Goal: Browse casually

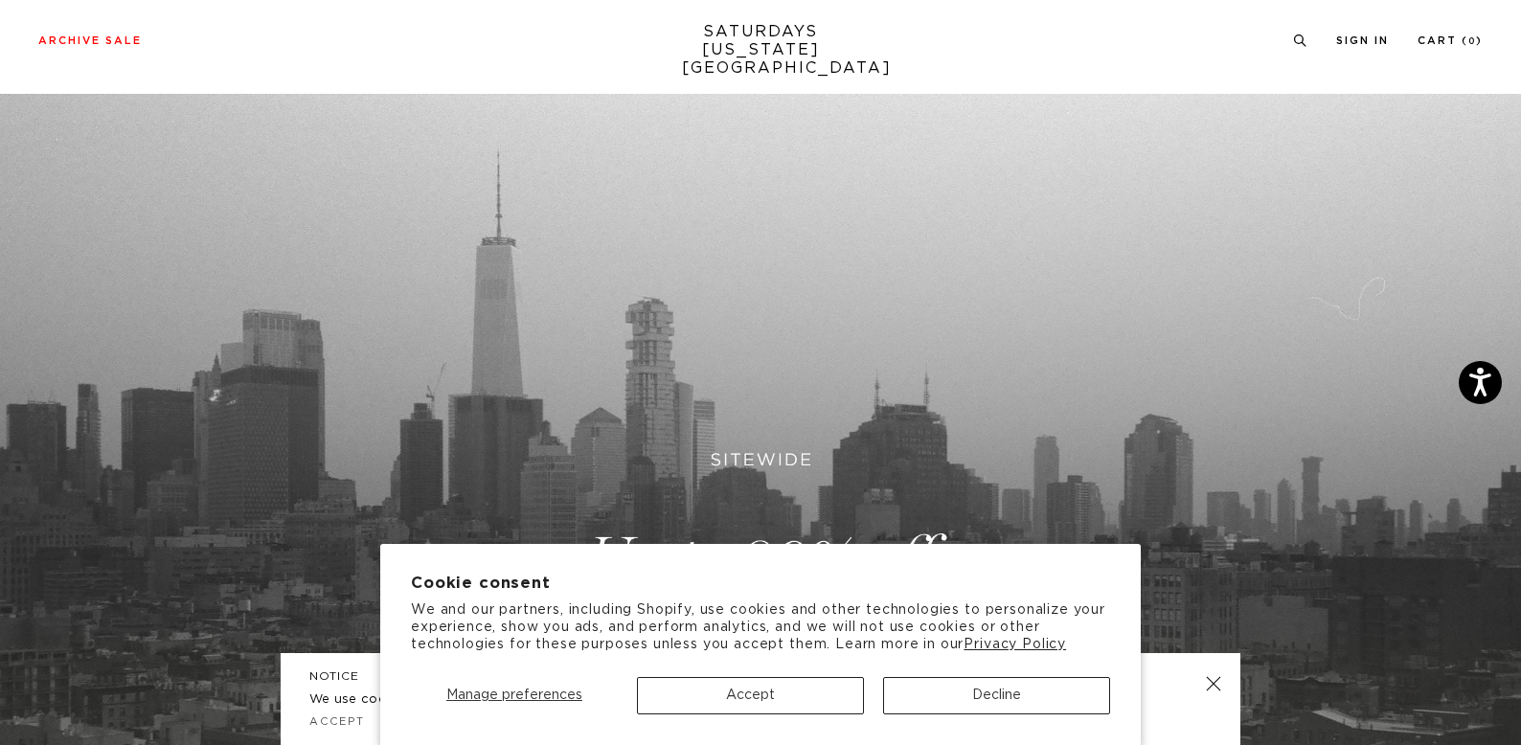
scroll to position [4, 0]
click at [799, 698] on button "Accept" at bounding box center [750, 695] width 227 height 37
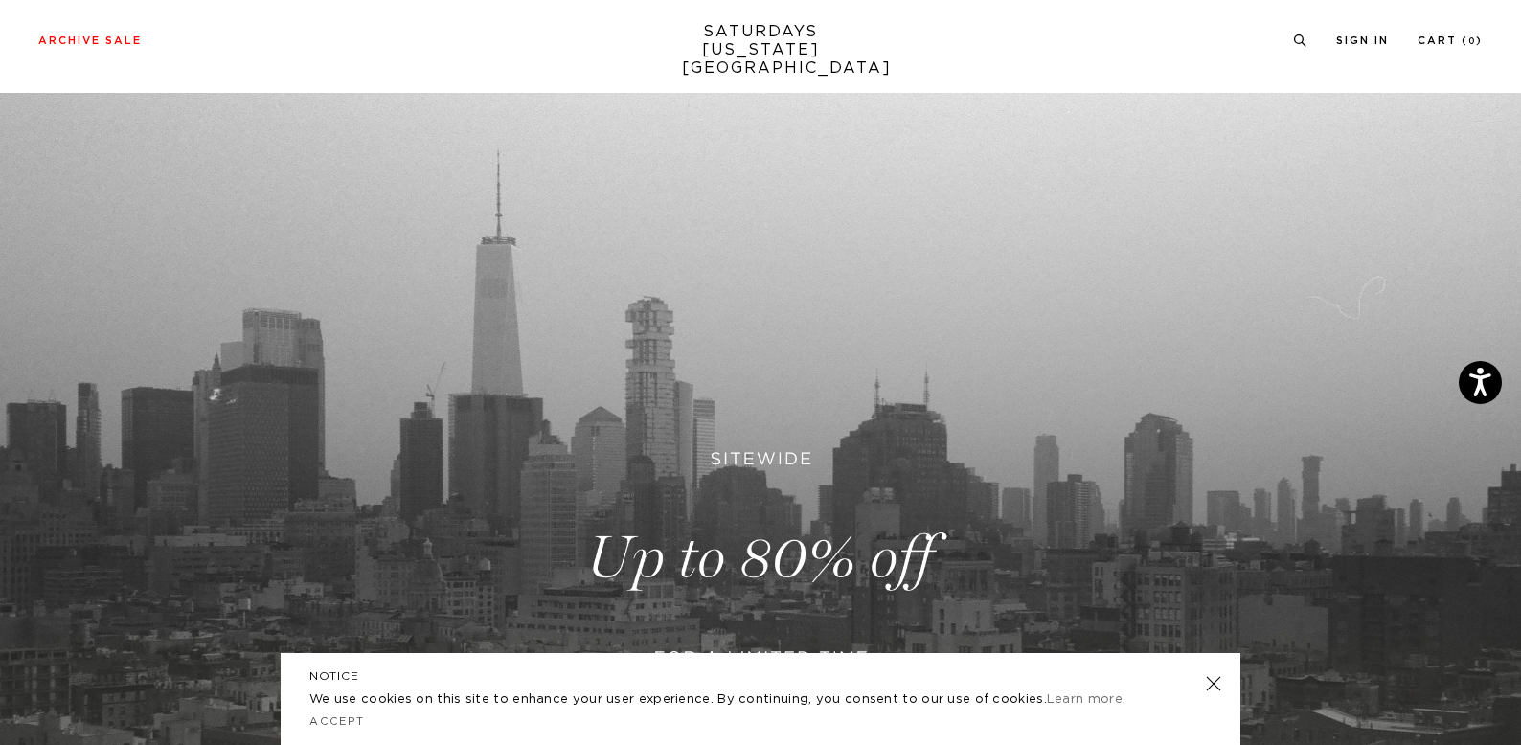
click at [1223, 676] on div "NOTICE We use cookies on this site to enhance your user experience. By continui…" at bounding box center [760, 699] width 959 height 92
click at [1210, 682] on link at bounding box center [1213, 683] width 27 height 27
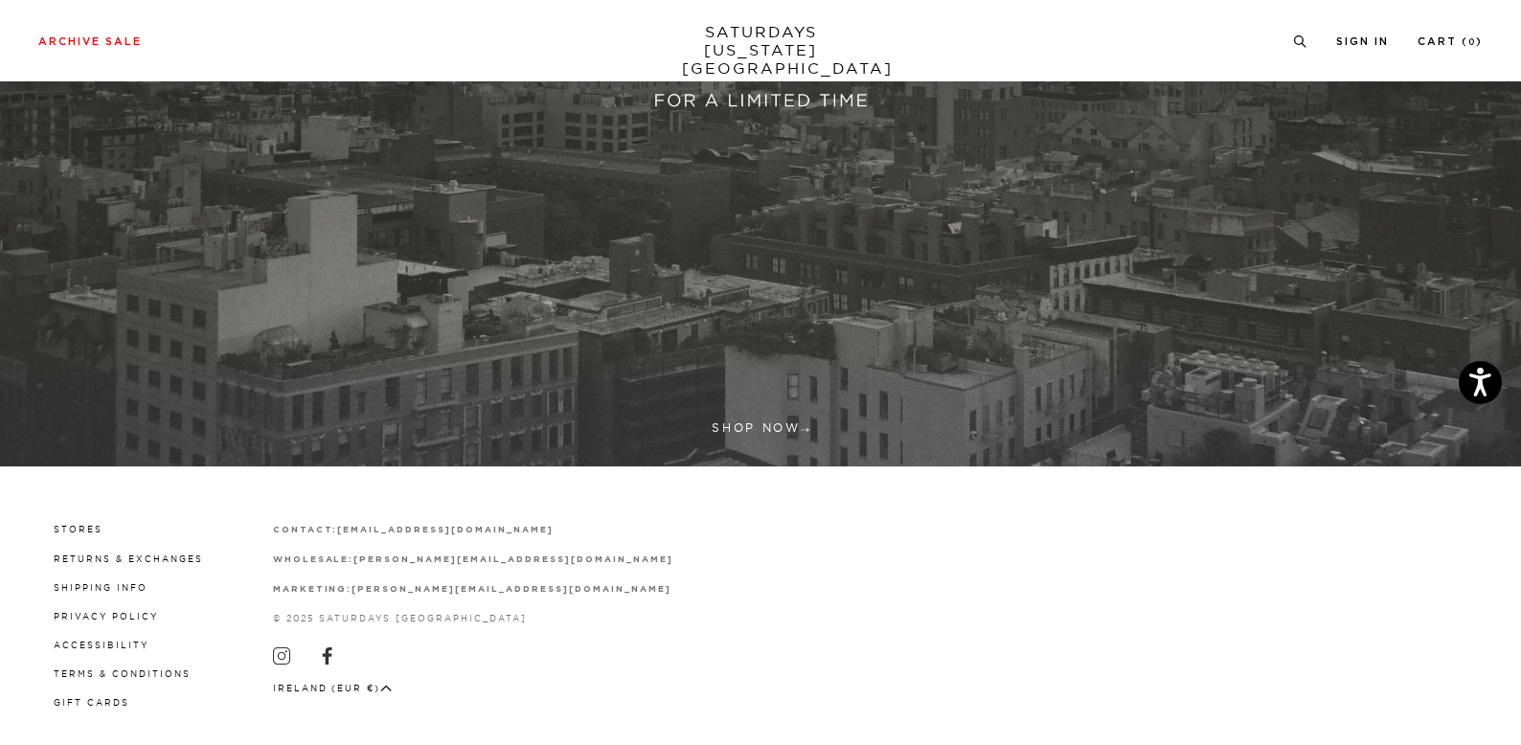
scroll to position [578, 0]
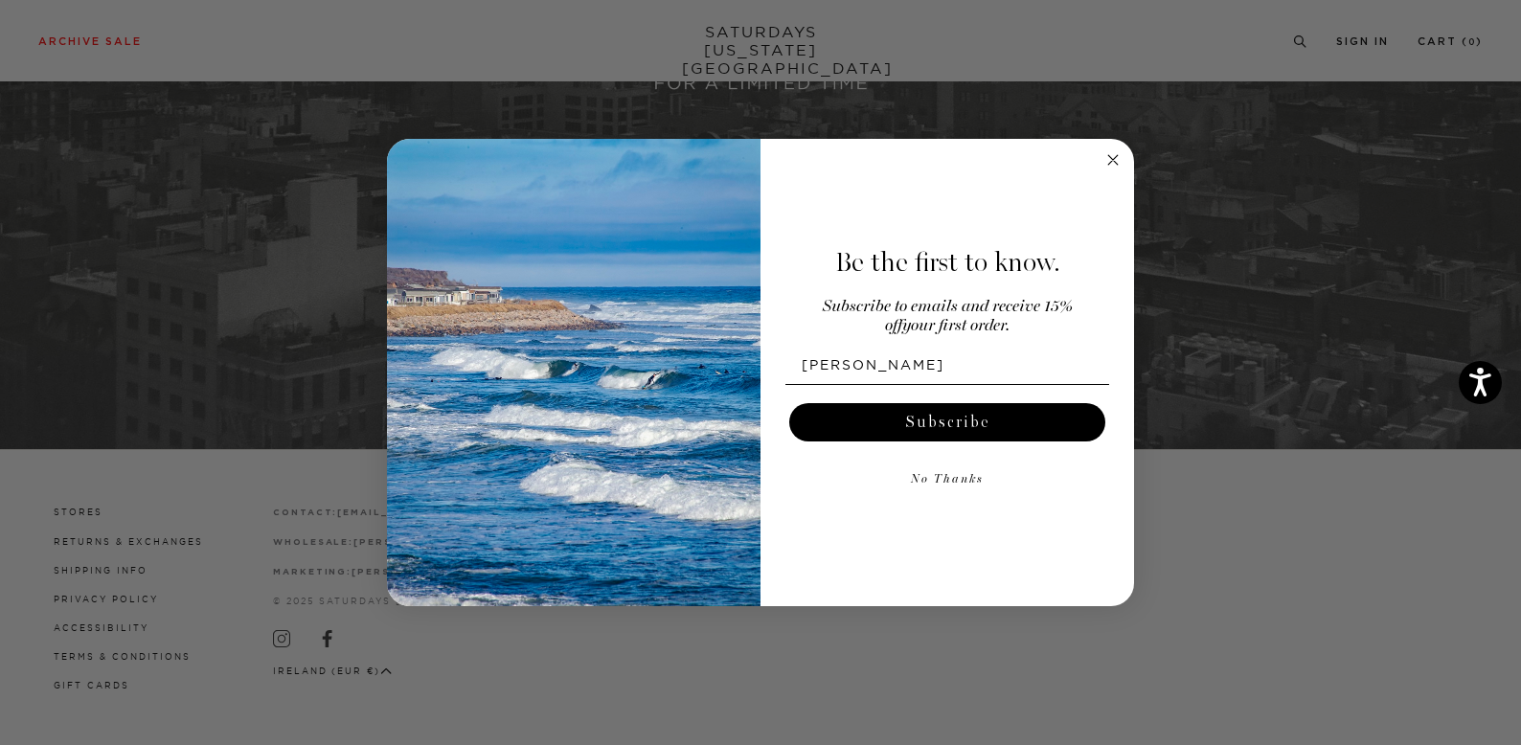
type input "brunobianchi_mail@yahoo.com"
click at [935, 430] on button "Subscribe" at bounding box center [947, 422] width 316 height 38
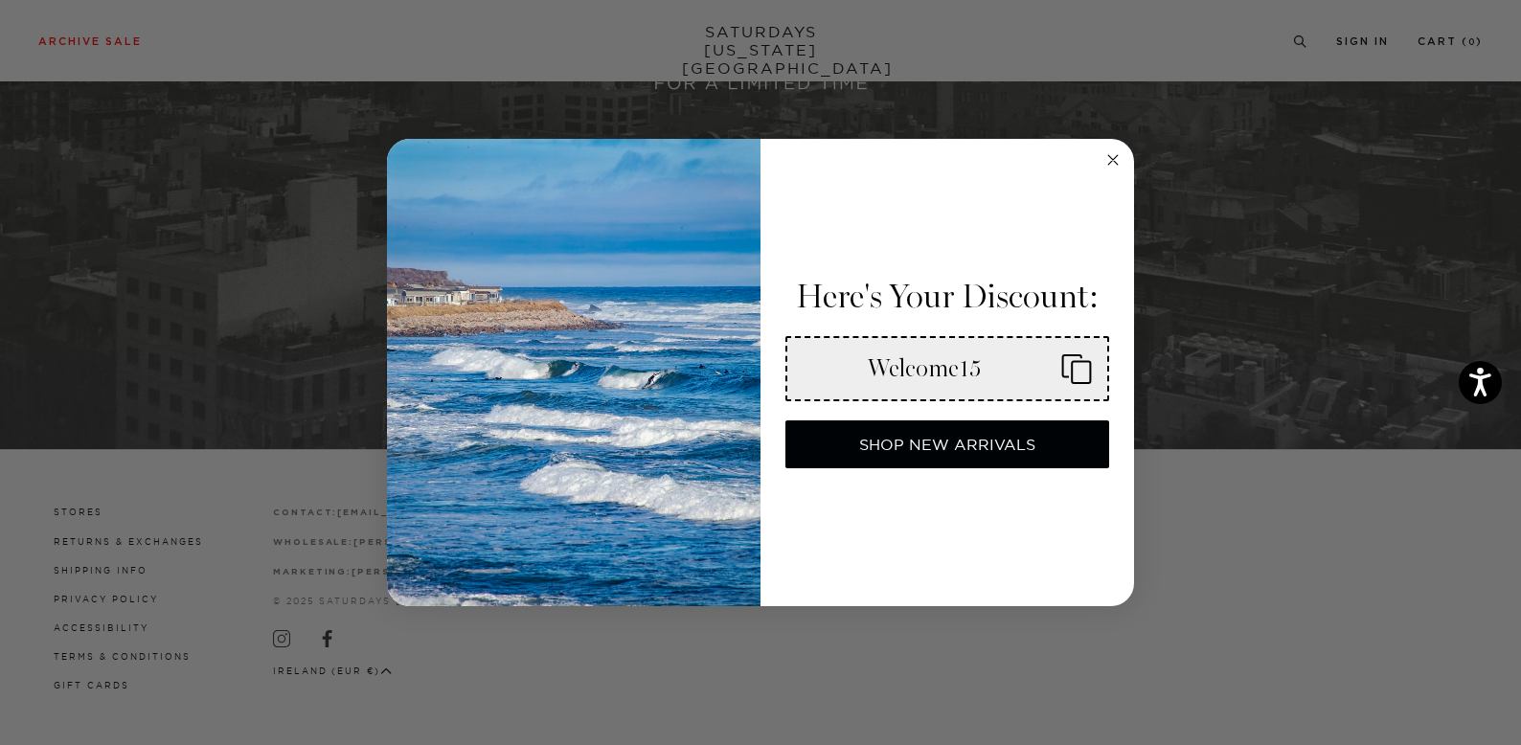
click at [940, 436] on button "SHOP NEW ARRIVALS" at bounding box center [947, 444] width 324 height 48
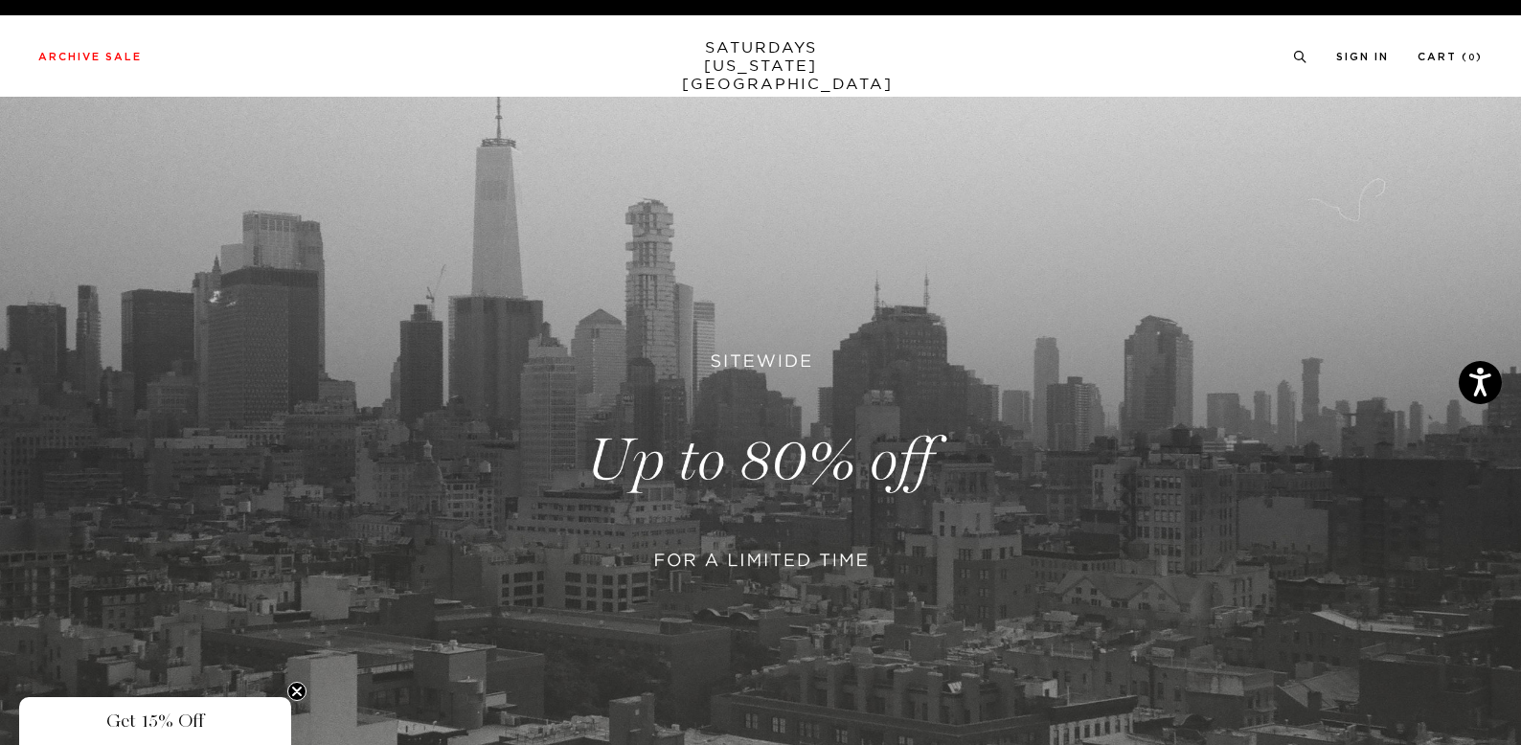
scroll to position [0, 0]
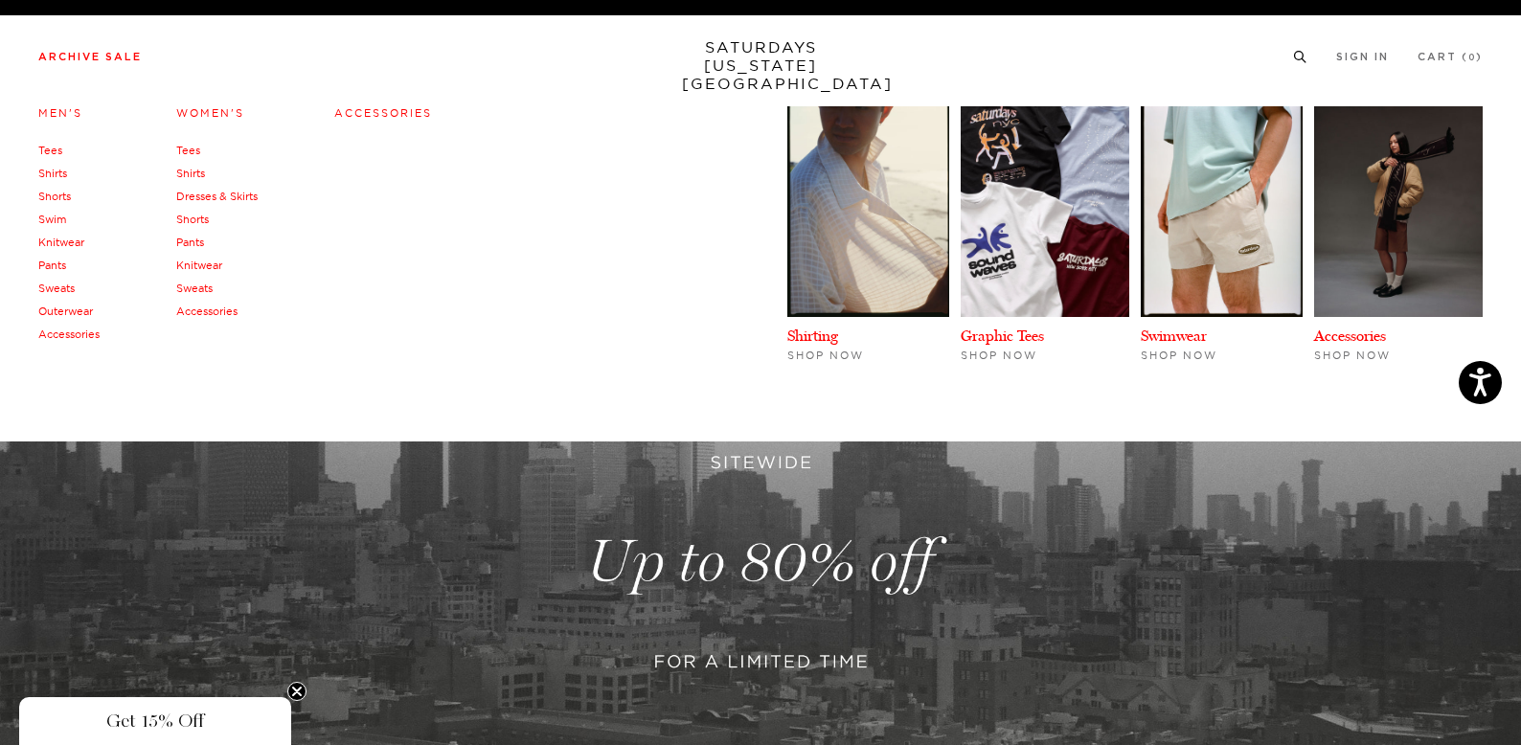
click at [222, 307] on link "Accessories" at bounding box center [206, 310] width 61 height 13
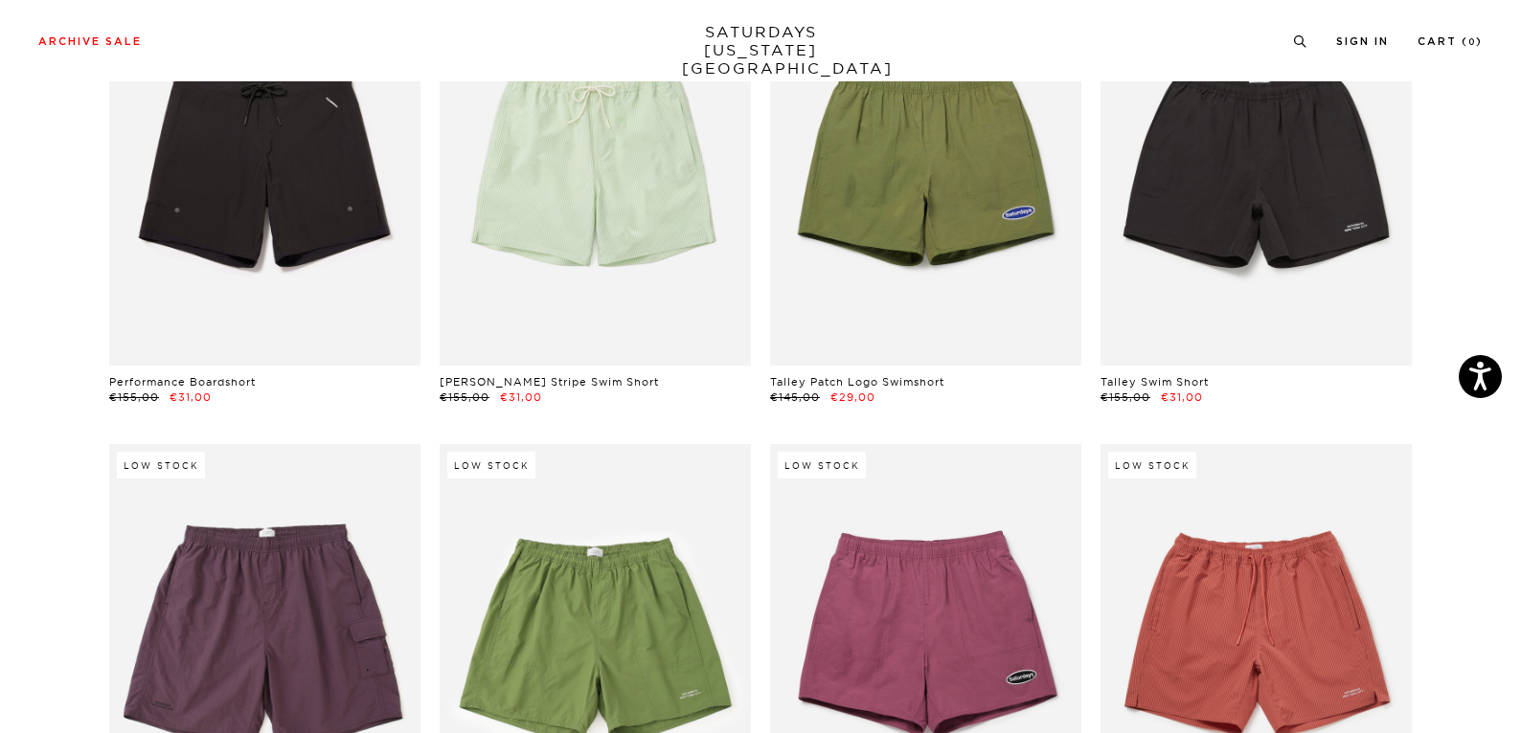
scroll to position [530, 0]
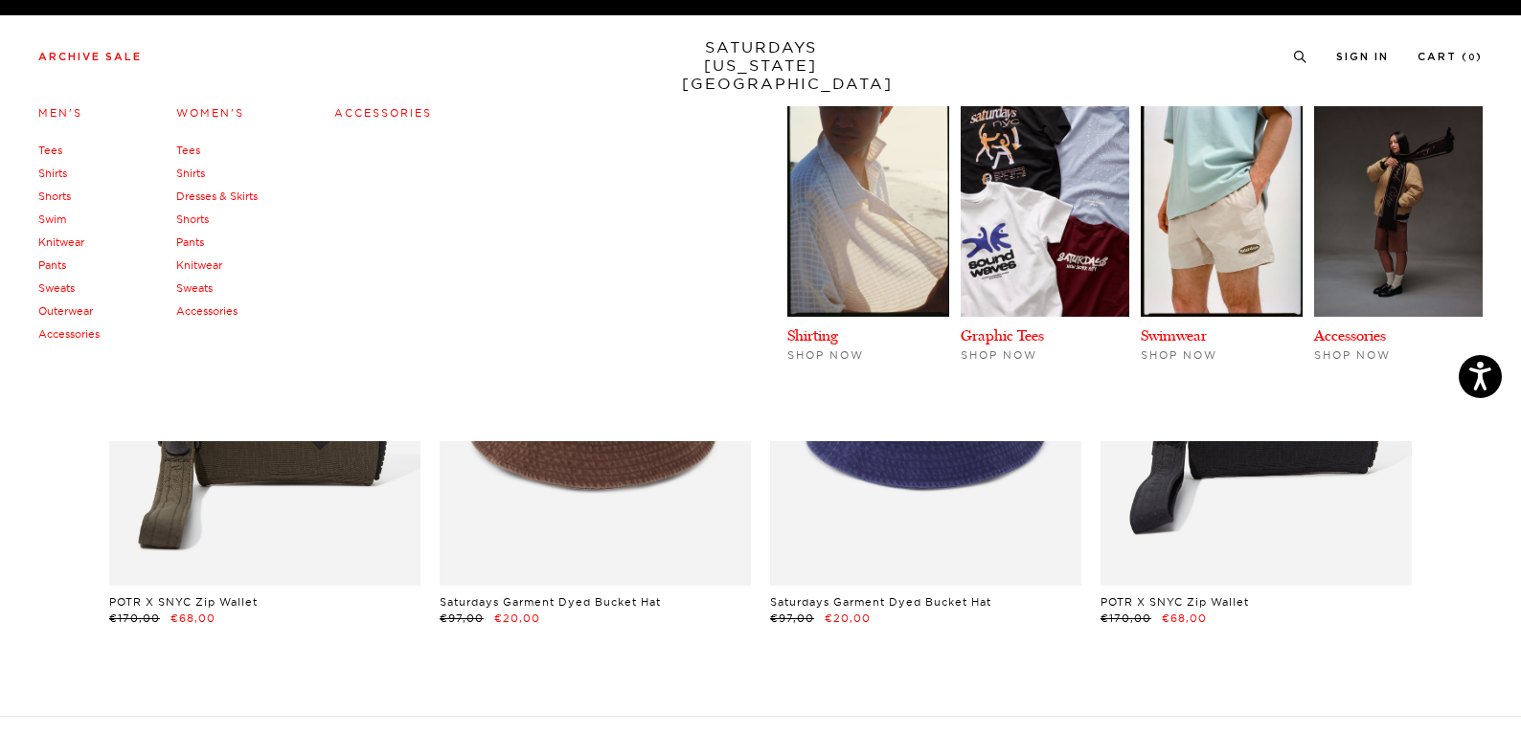
click at [64, 307] on link "Outerwear" at bounding box center [65, 310] width 55 height 13
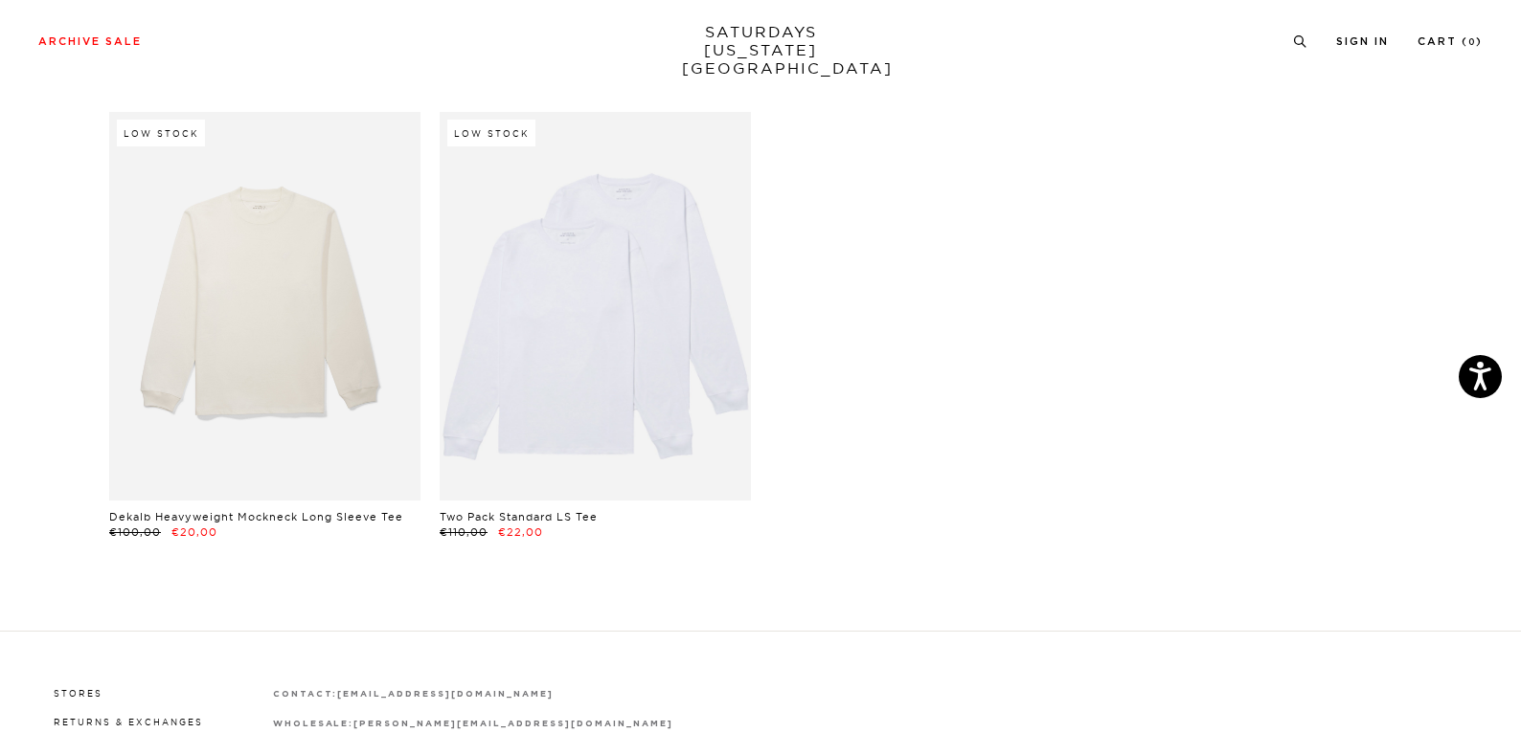
scroll to position [3083, 0]
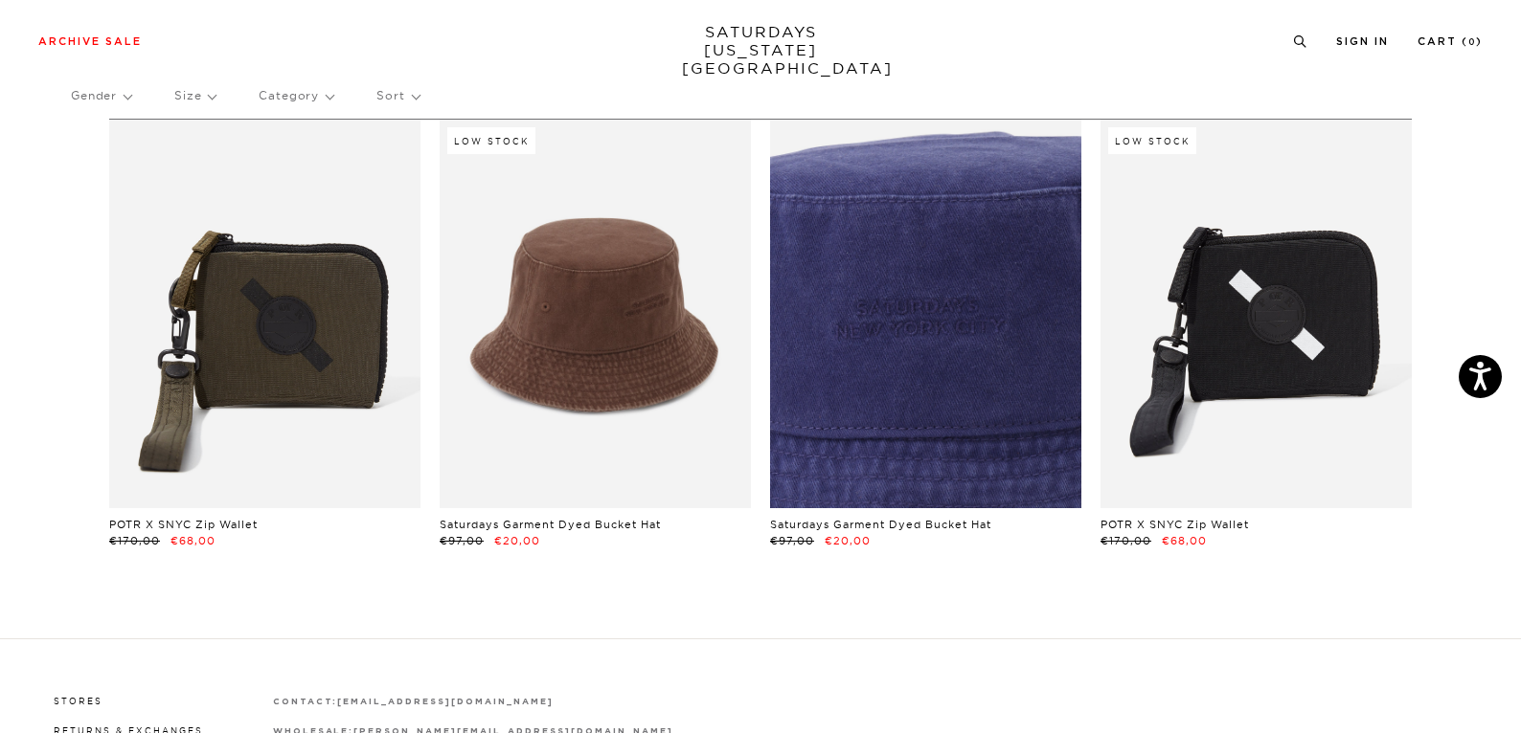
scroll to position [279, 0]
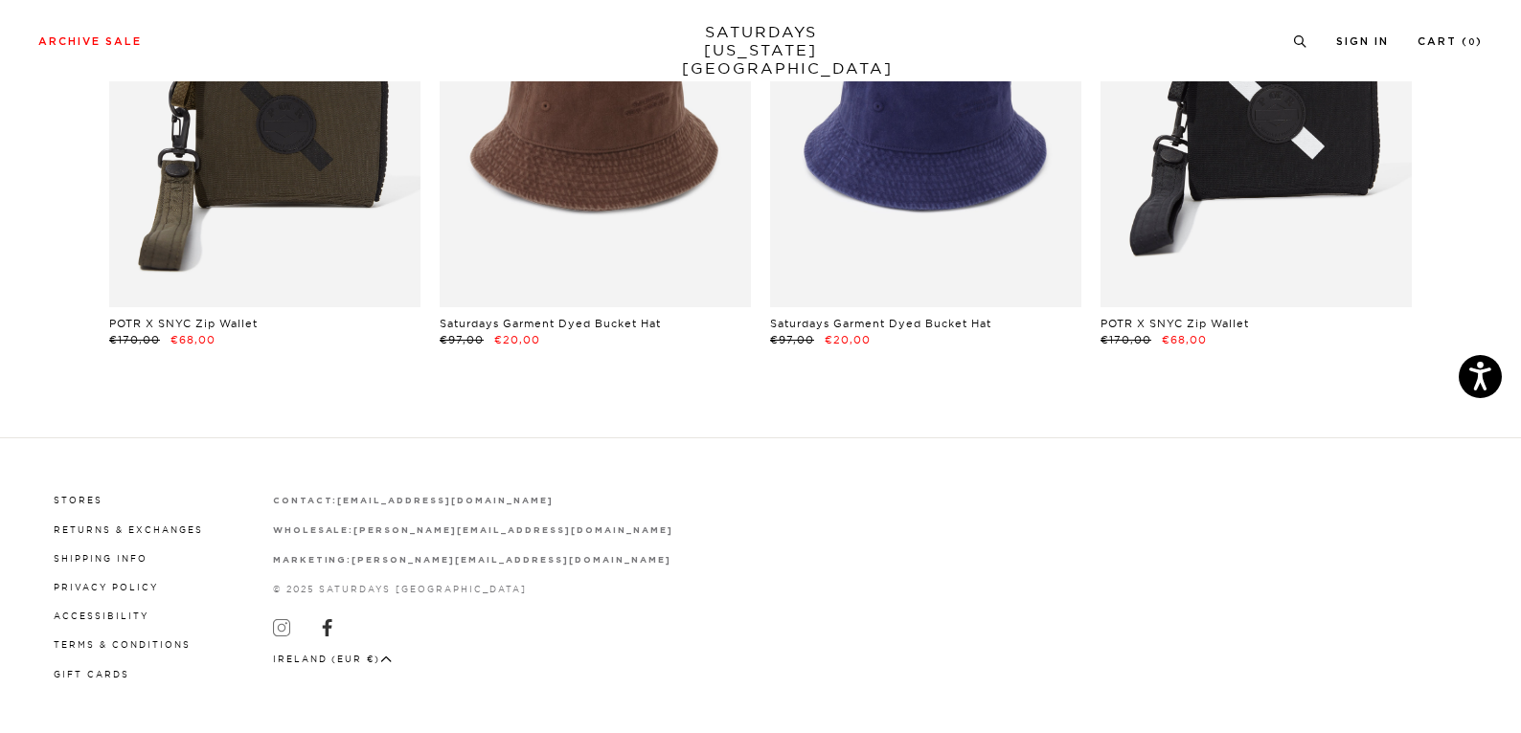
click at [278, 626] on icon at bounding box center [281, 628] width 17 height 17
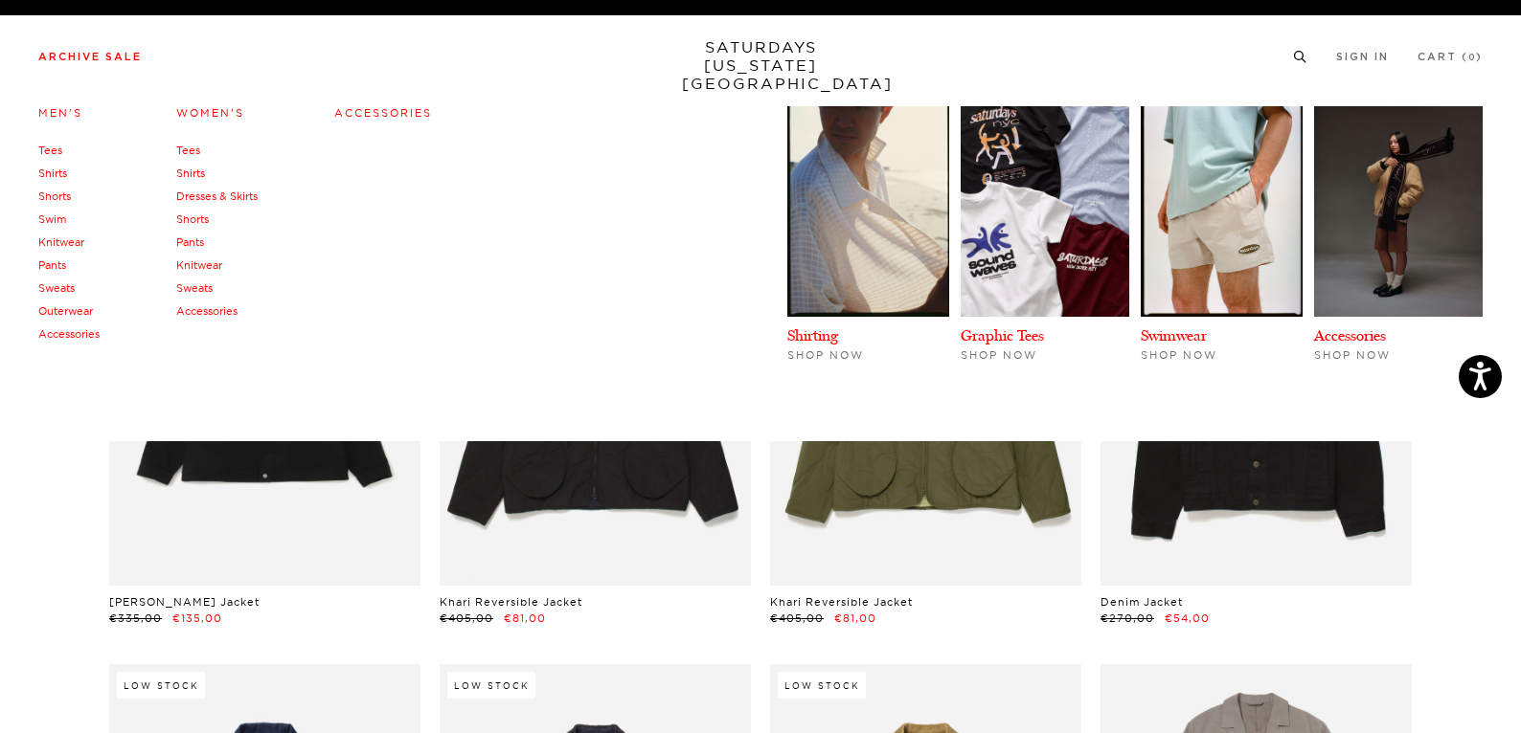
click at [50, 149] on link "Tees" at bounding box center [50, 150] width 24 height 13
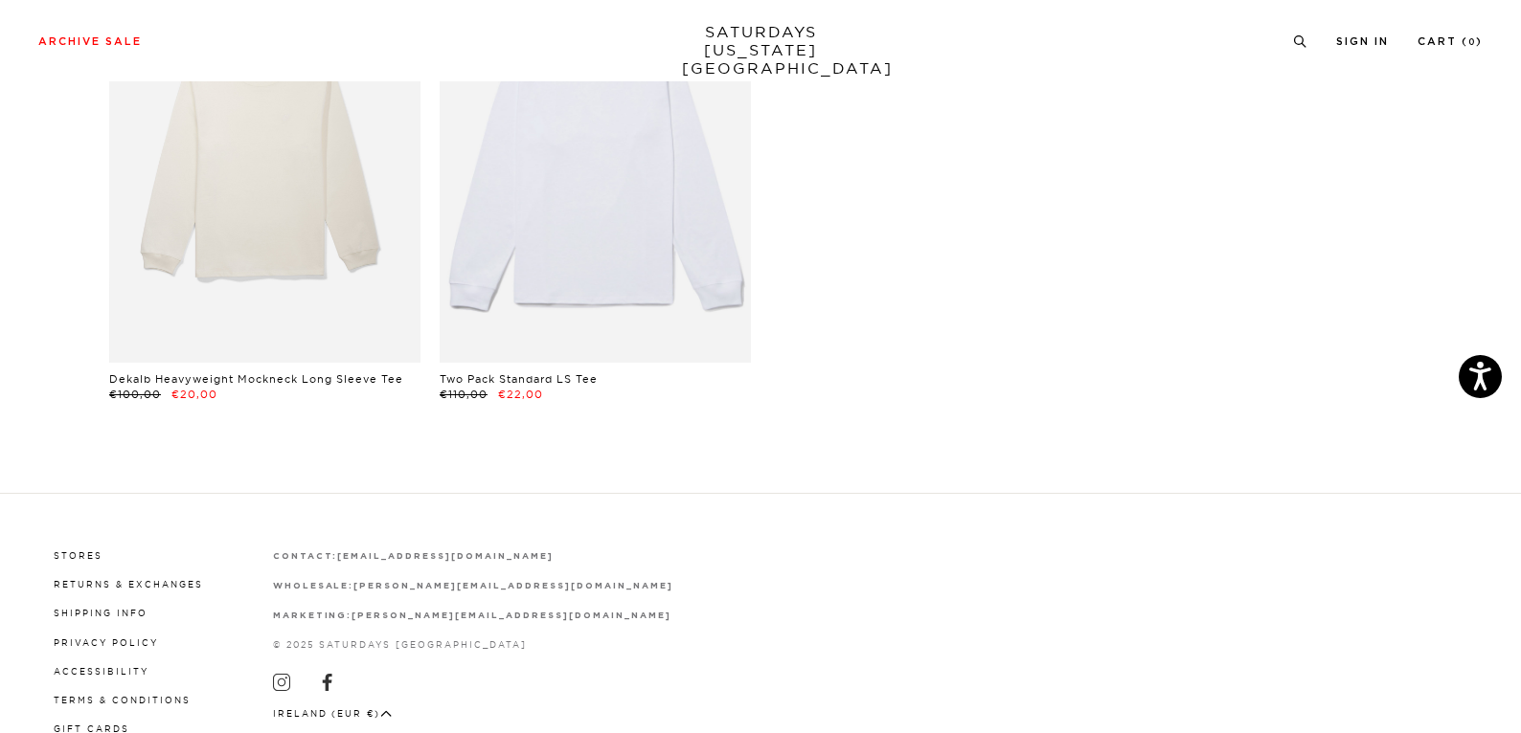
scroll to position [3083, 0]
